Goal: Information Seeking & Learning: Learn about a topic

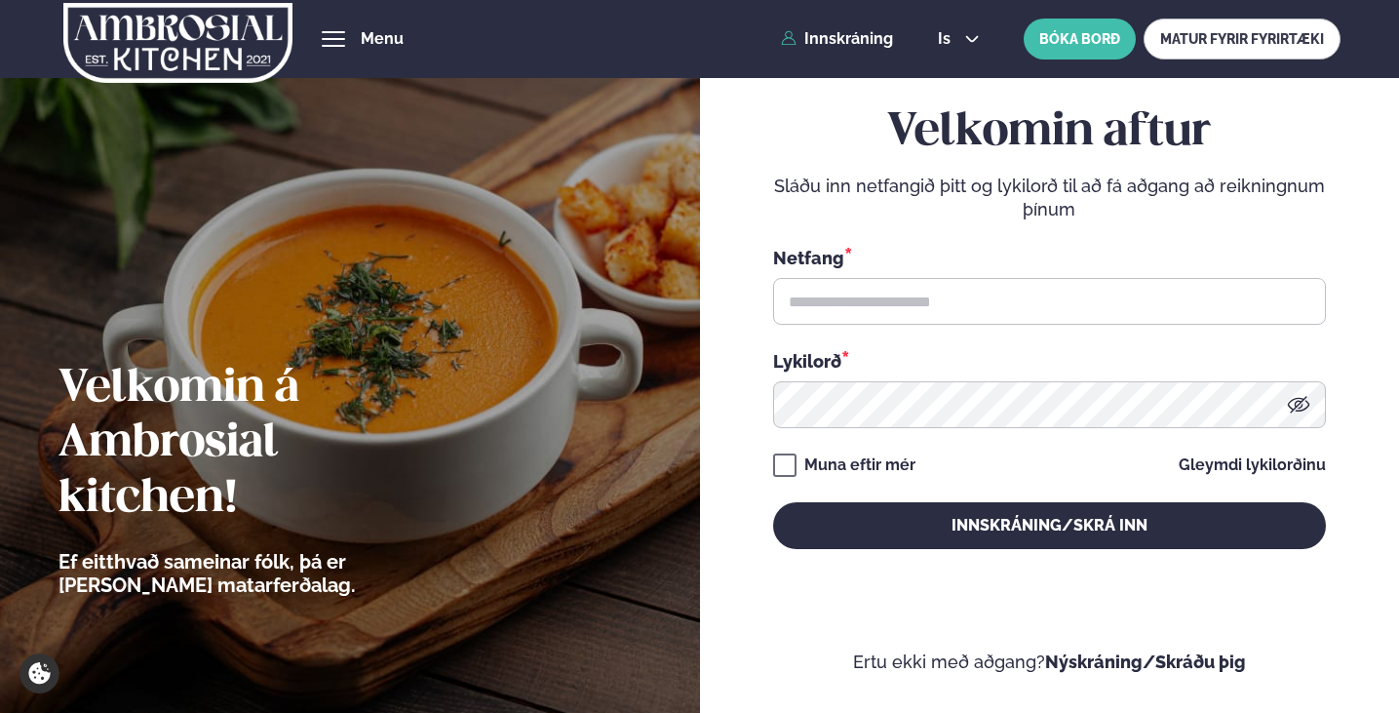
click at [0, 0] on span "Matseðill" at bounding box center [0, 0] width 0 height 0
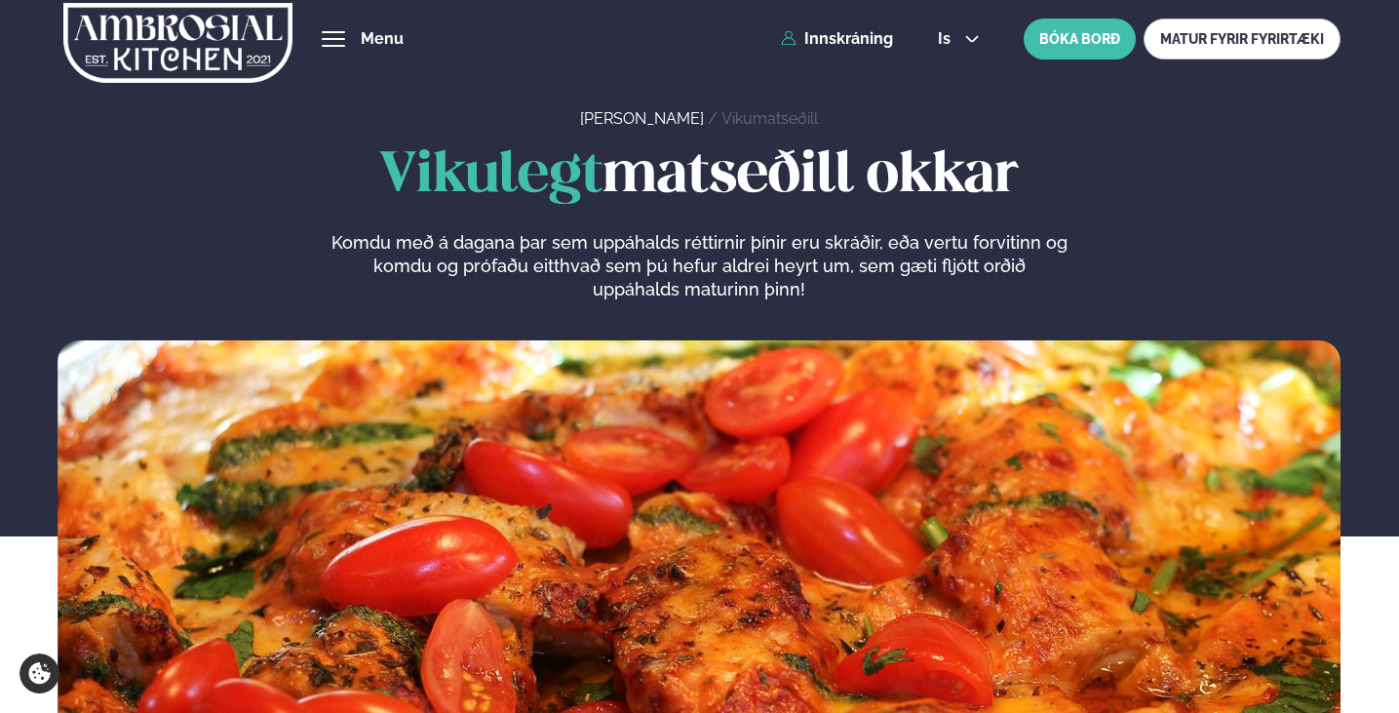
click at [0, 0] on link "Dalvegur 30" at bounding box center [0, 0] width 0 height 0
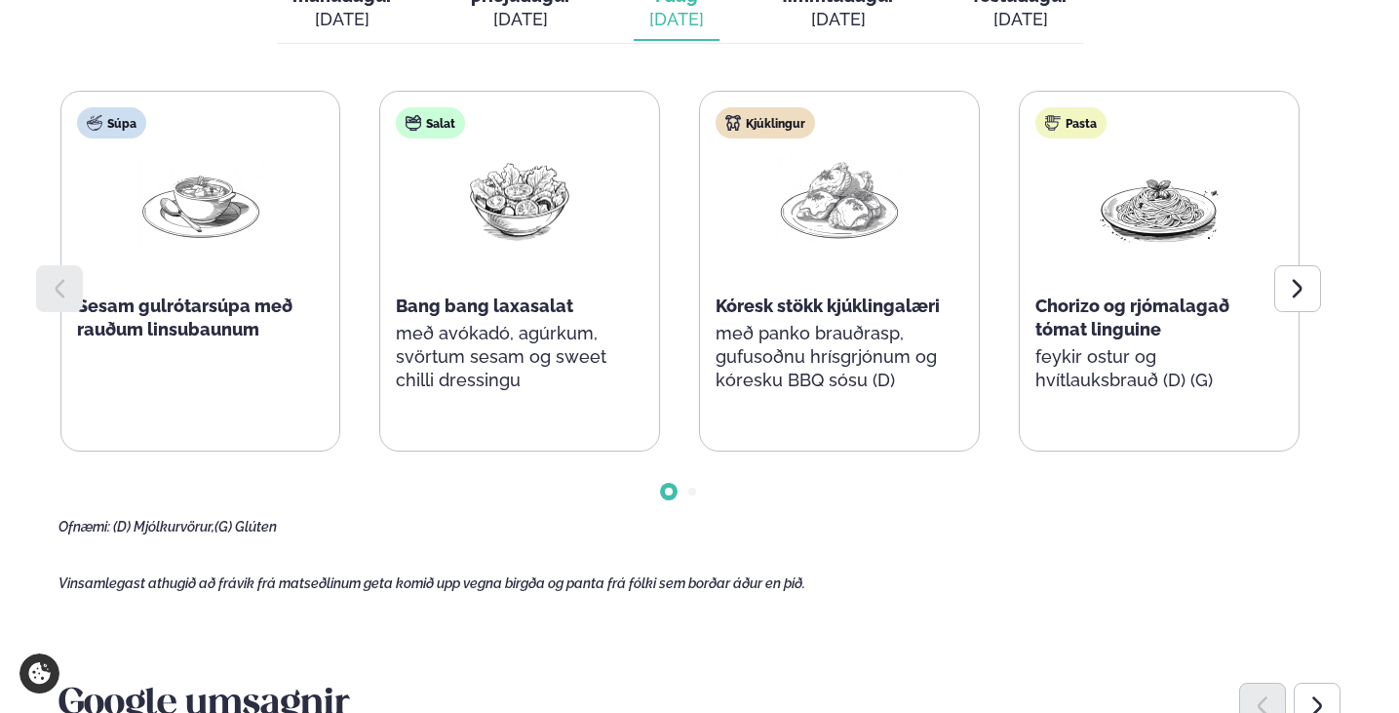
scroll to position [975, 0]
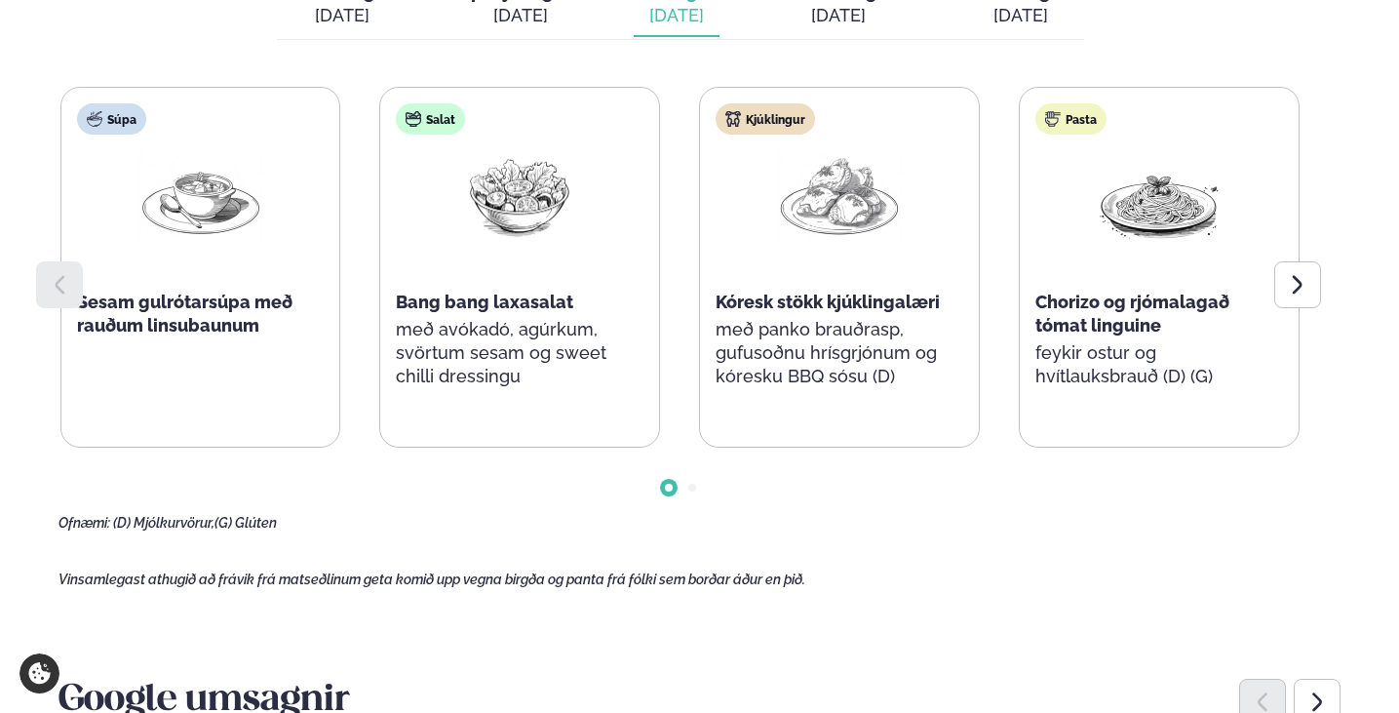
click at [506, 352] on p "með avókadó, agúrkum, svörtum sesam og sweet chilli dressingu" at bounding box center [520, 353] width 248 height 70
click at [548, 475] on div at bounding box center [681, 472] width 1244 height 49
click at [1303, 273] on icon at bounding box center [1297, 284] width 23 height 23
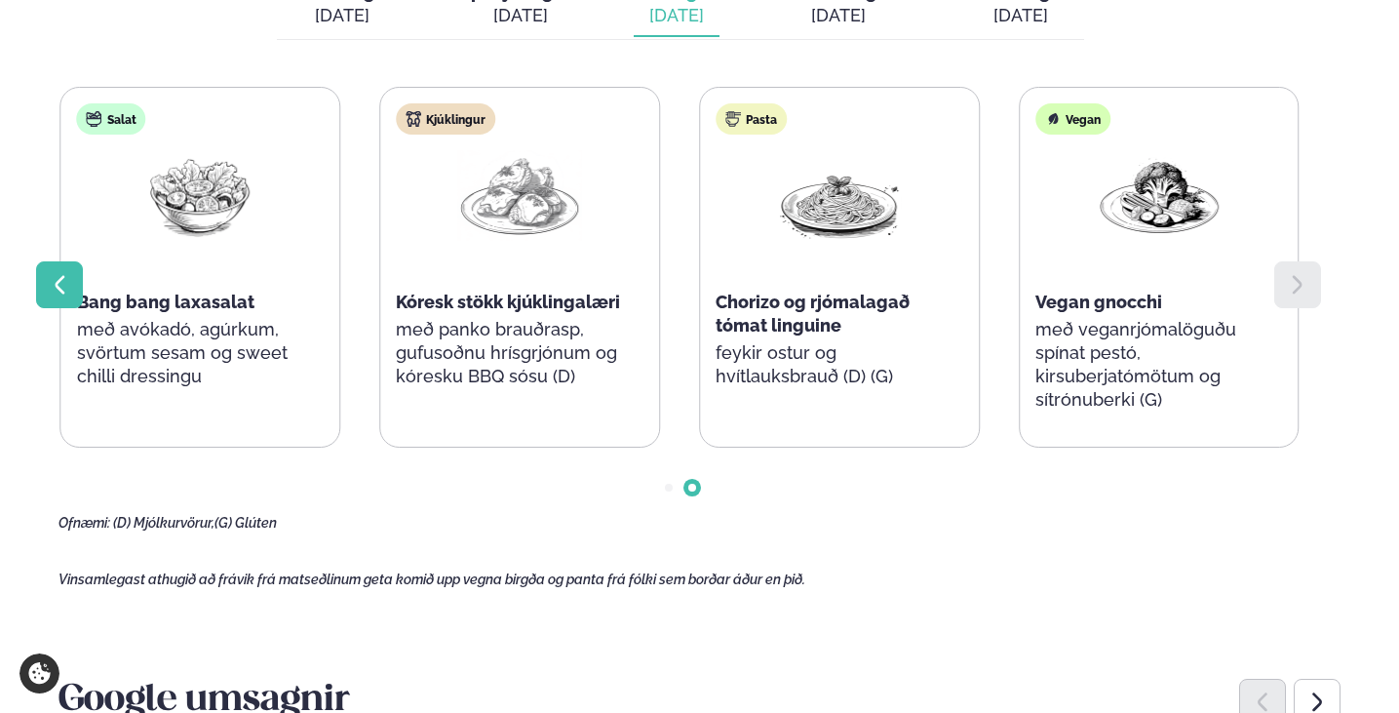
click at [82, 274] on div at bounding box center [59, 284] width 47 height 47
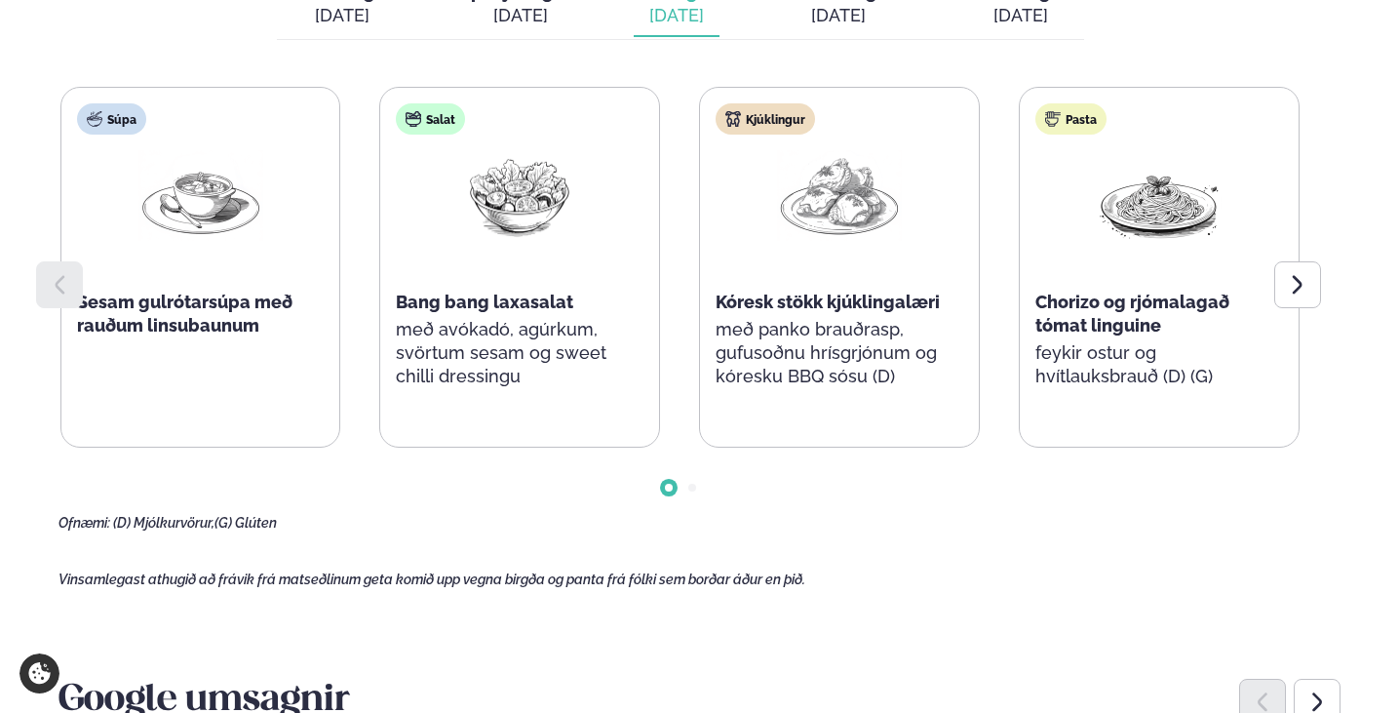
click at [944, 484] on div "Súpa Sesam gulrótarsúpa með rauðum linsubaunum Salat Bang bang laxasalat með av…" at bounding box center [681, 309] width 1244 height 445
click at [1297, 276] on icon at bounding box center [1298, 284] width 10 height 19
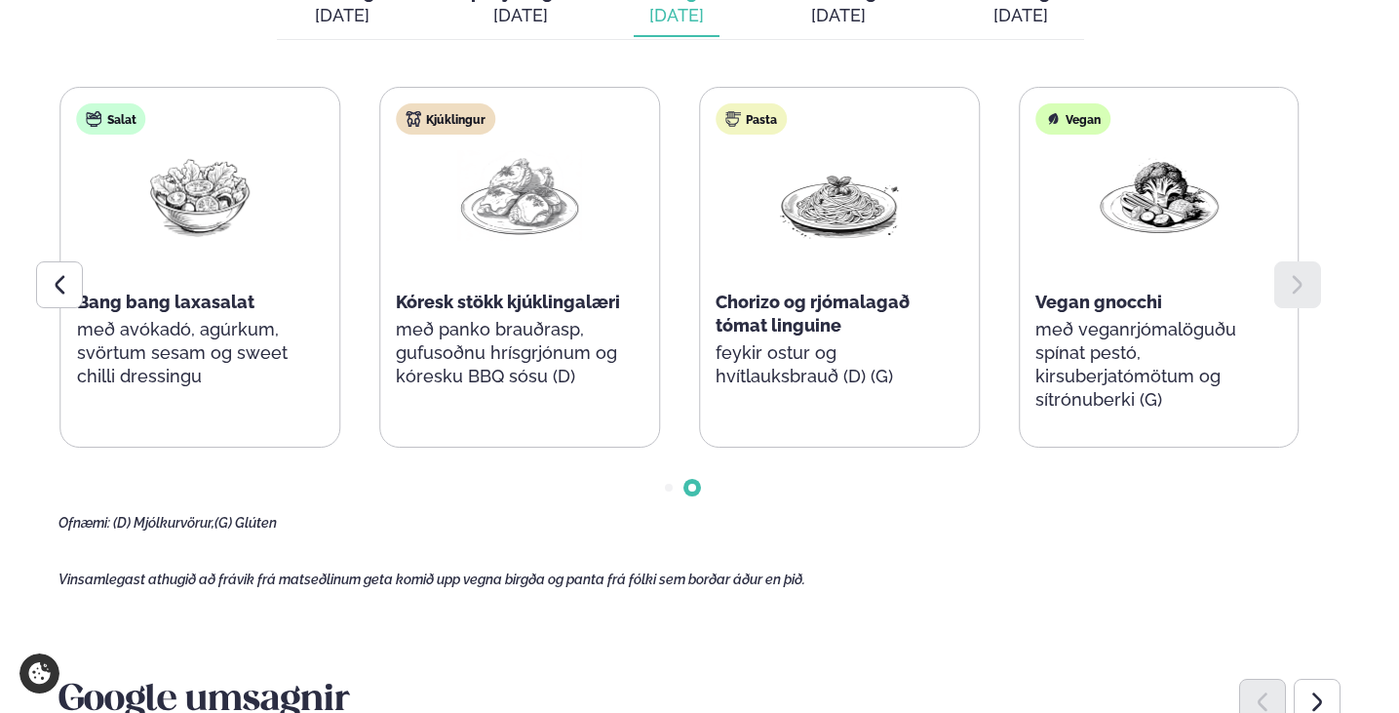
click at [923, 516] on div "Ofnæmi: (D) Mjólkurvörur, (G) Glúten" at bounding box center [681, 524] width 1244 height 16
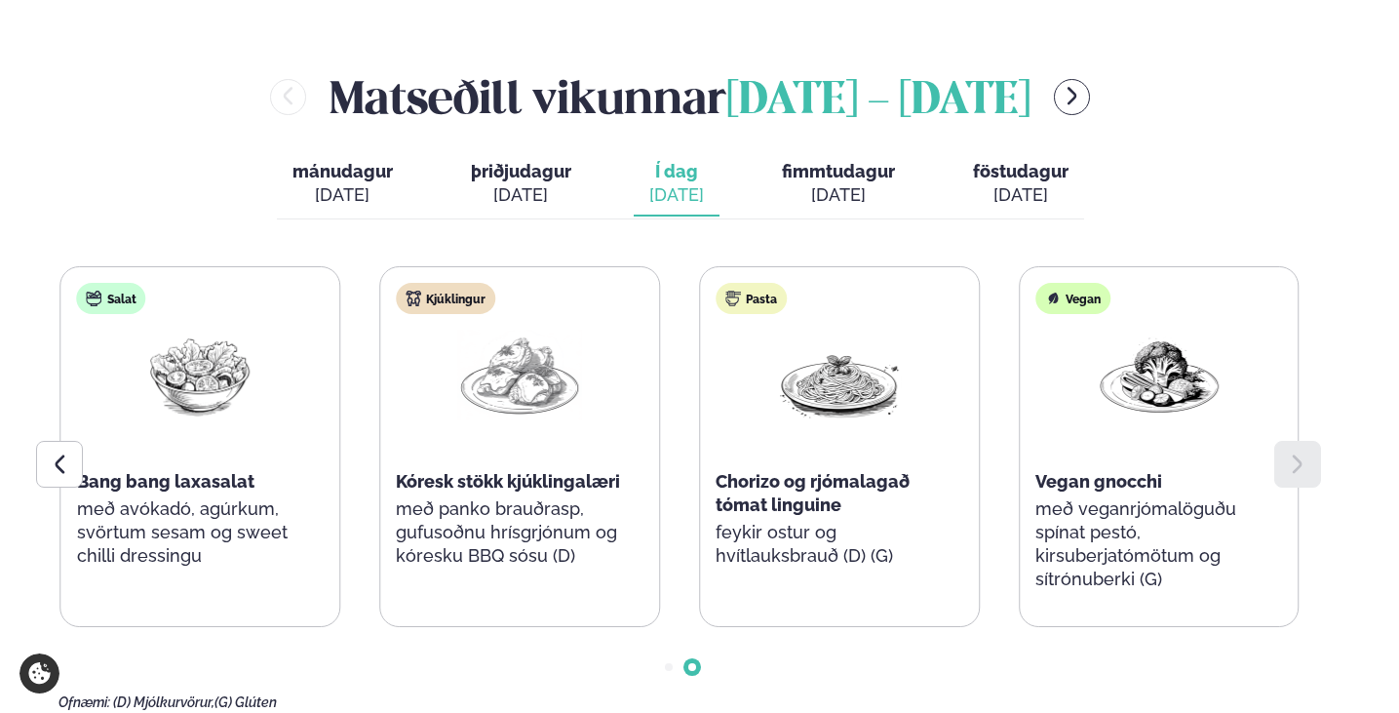
scroll to position [780, 0]
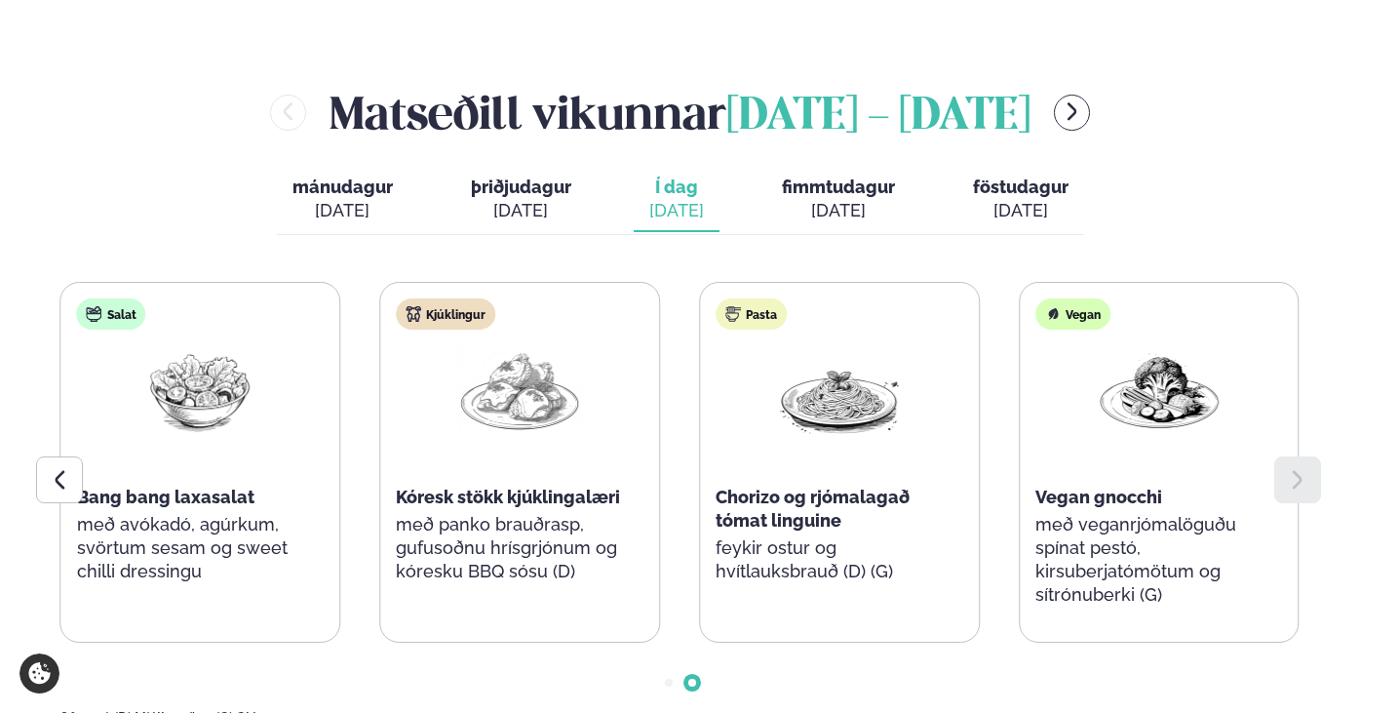
drag, startPoint x: 1302, startPoint y: 1, endPoint x: 1258, endPoint y: 142, distance: 148.1
click at [1258, 142] on div "[PERSON_NAME] [DATE] - [DATE] [PERSON_NAME]. [DATE] þriðjudagur þri. [DATE] Í d…" at bounding box center [700, 404] width 1283 height 646
